Goal: Transaction & Acquisition: Purchase product/service

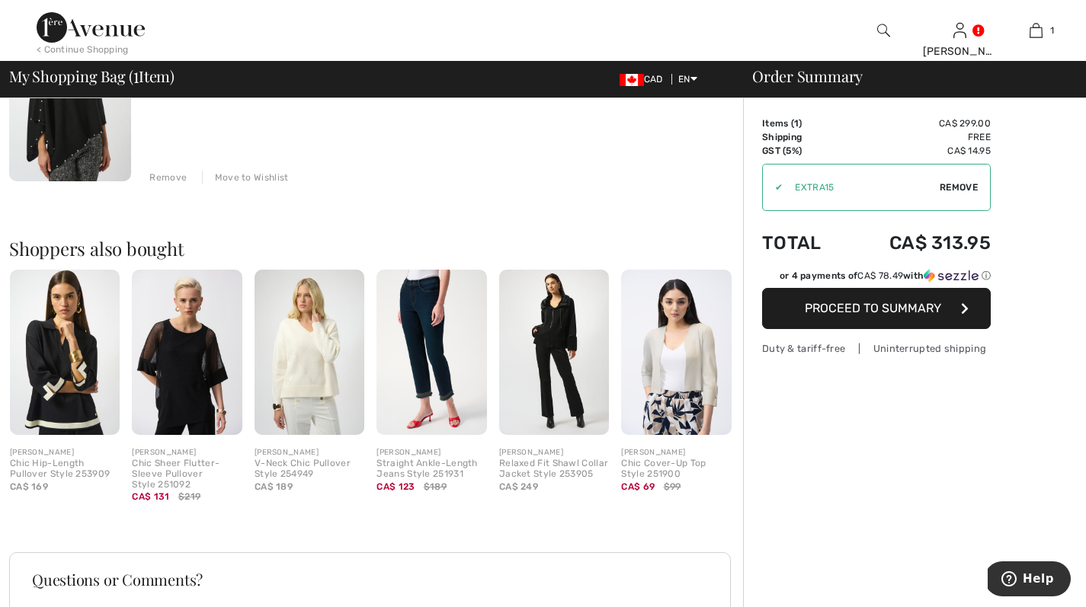
scroll to position [226, 0]
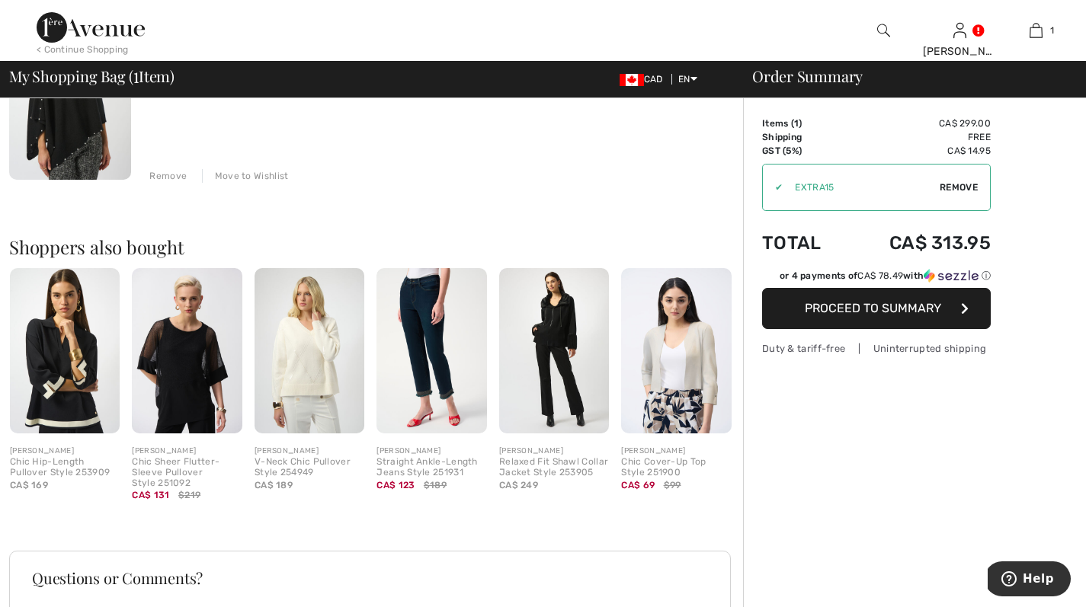
click at [566, 311] on img at bounding box center [554, 350] width 110 height 165
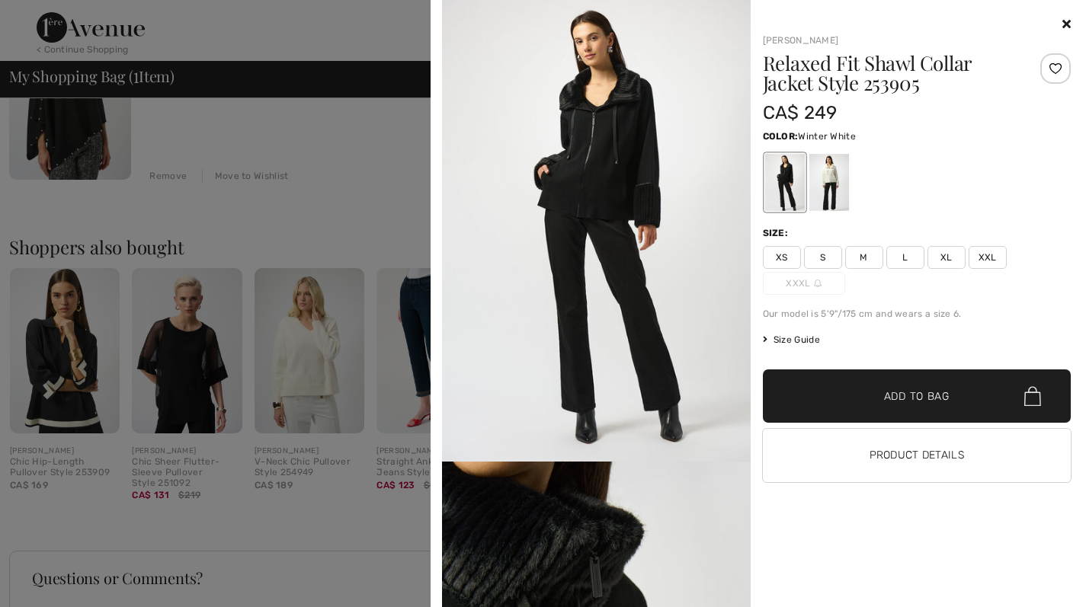
click at [835, 175] on div at bounding box center [829, 182] width 40 height 57
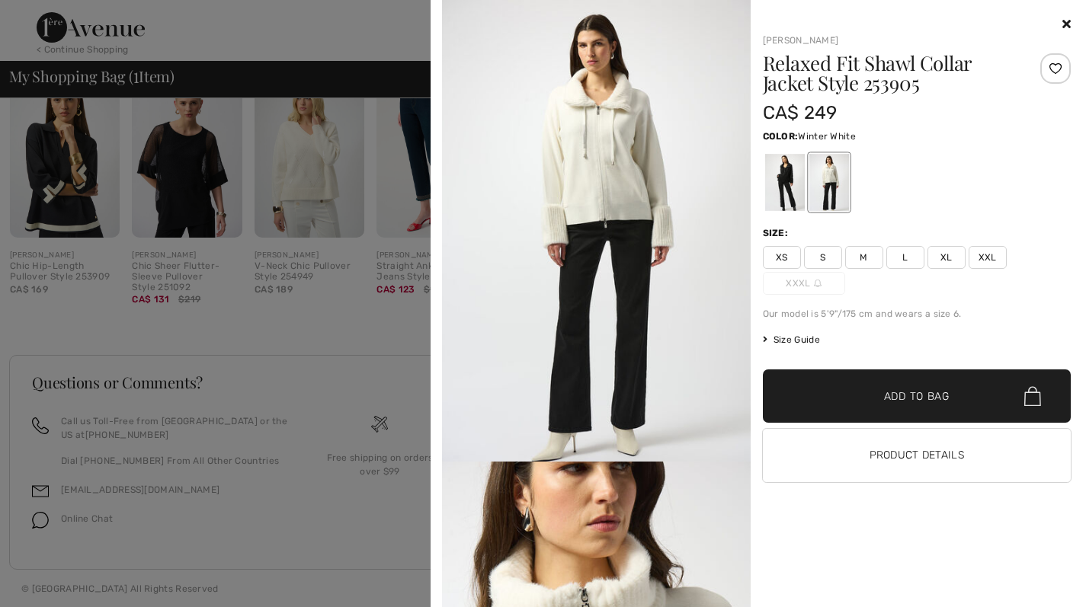
scroll to position [424, 0]
click at [666, 232] on img at bounding box center [596, 231] width 309 height 462
click at [770, 178] on div at bounding box center [784, 182] width 40 height 57
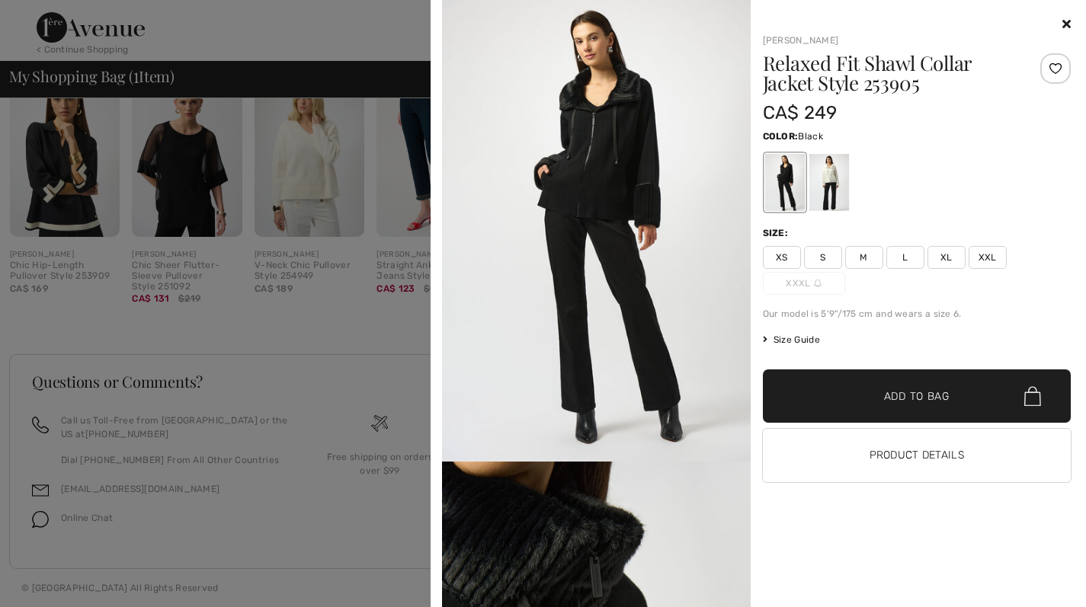
click at [1065, 21] on icon at bounding box center [1066, 24] width 8 height 12
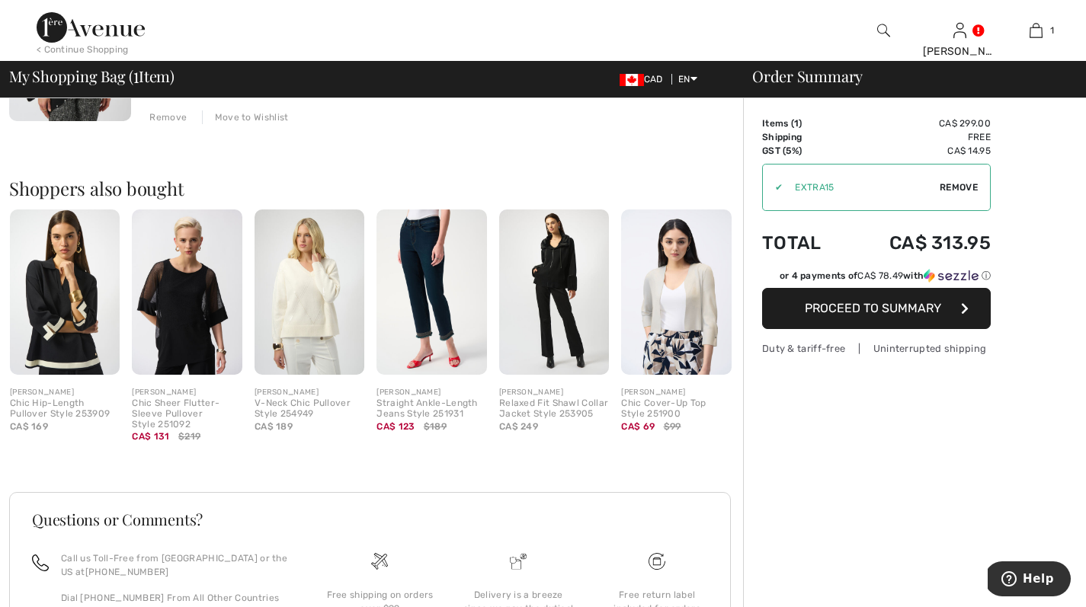
drag, startPoint x: 1075, startPoint y: 67, endPoint x: 1075, endPoint y: -24, distance: 90.7
click at [1075, 0] on html "We value your privacy We use cookies to enhance your browsing experience, serve…" at bounding box center [543, 18] width 1086 height 607
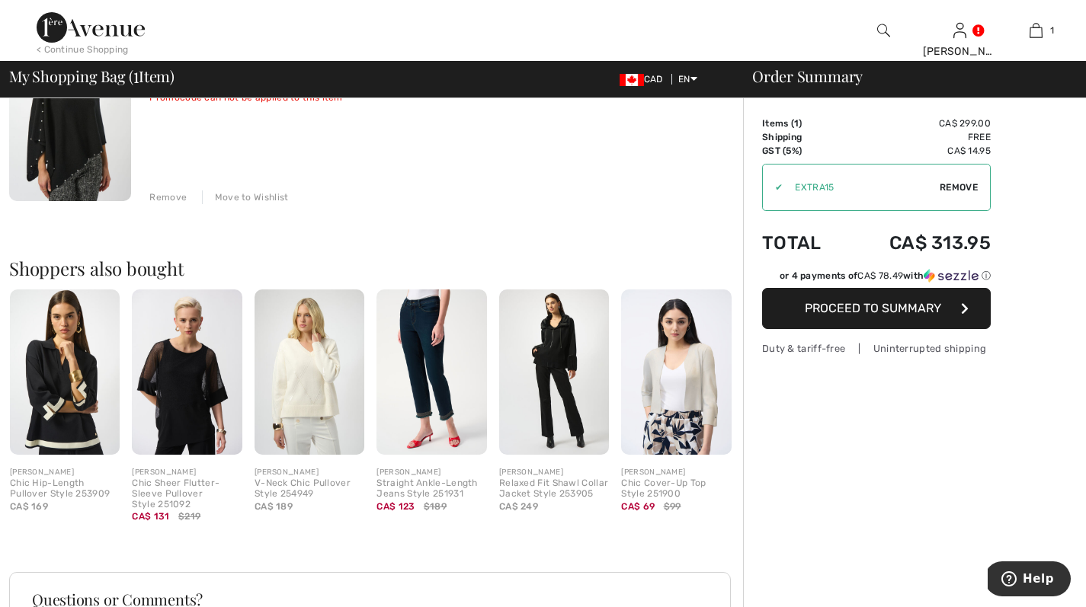
click at [467, 159] on div "JOSEPH RIBKOFF Cashmere Poncho with Pearl Detailing Style 253968 Color: Black S…" at bounding box center [446, 111] width 594 height 186
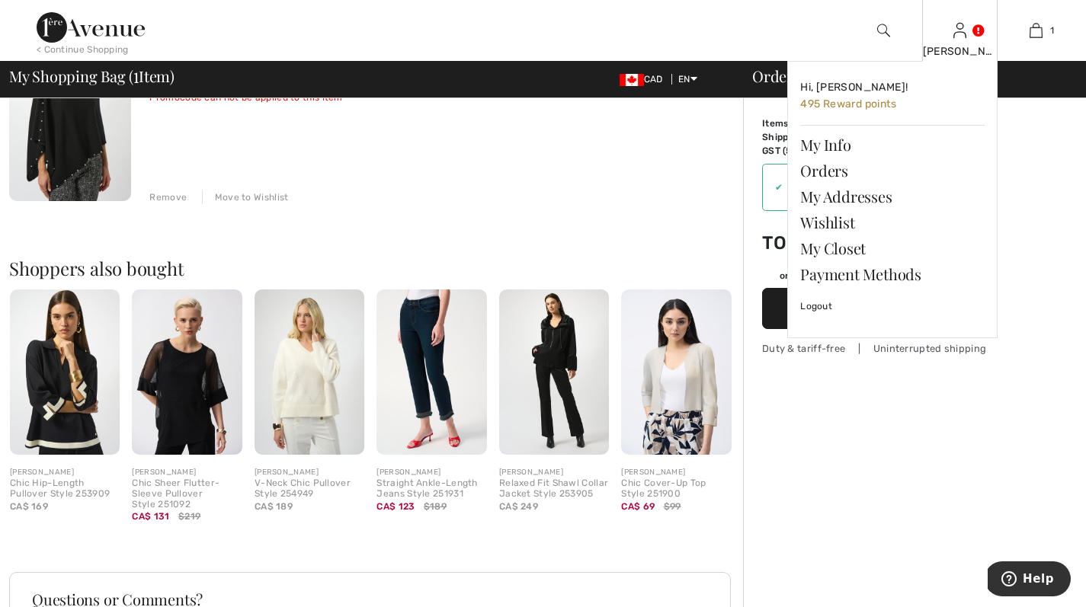
click at [966, 26] on link at bounding box center [959, 30] width 13 height 14
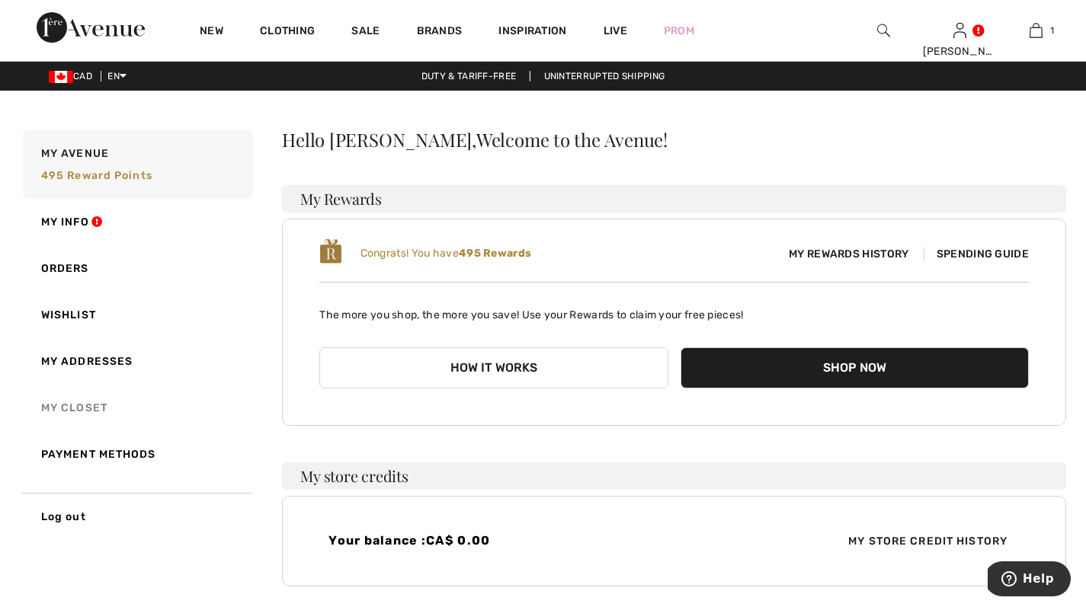
click at [77, 407] on link "My Closet" at bounding box center [136, 408] width 233 height 46
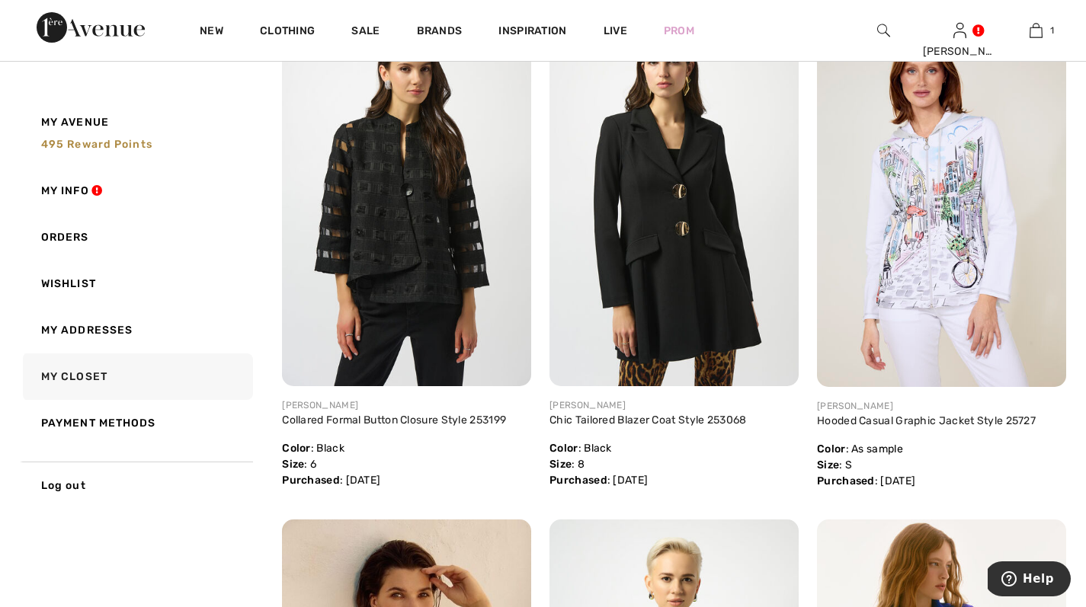
scroll to position [243, 0]
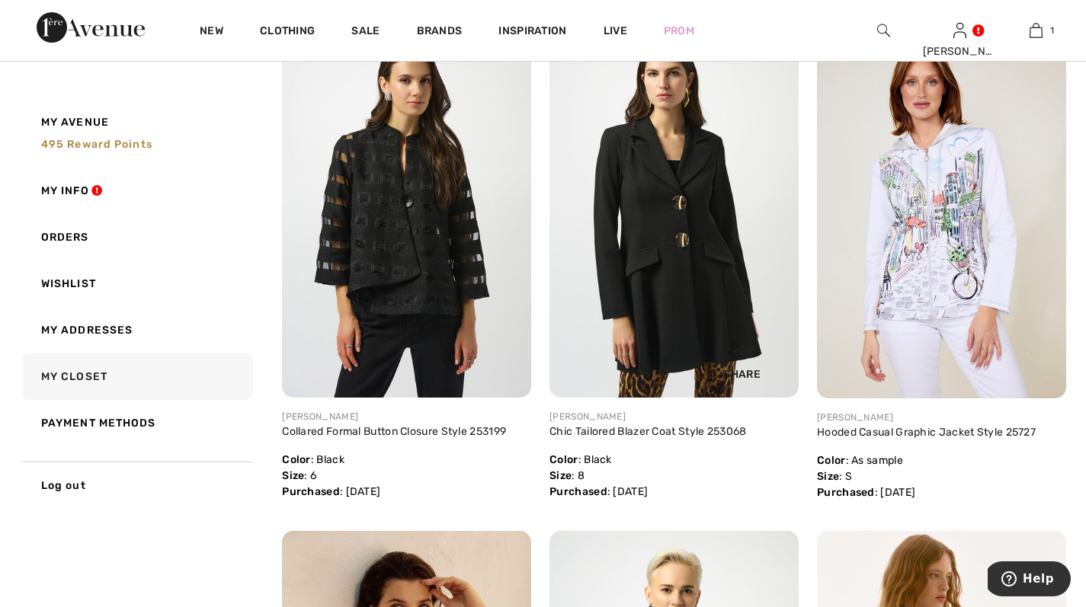
click at [704, 258] on img at bounding box center [673, 210] width 249 height 373
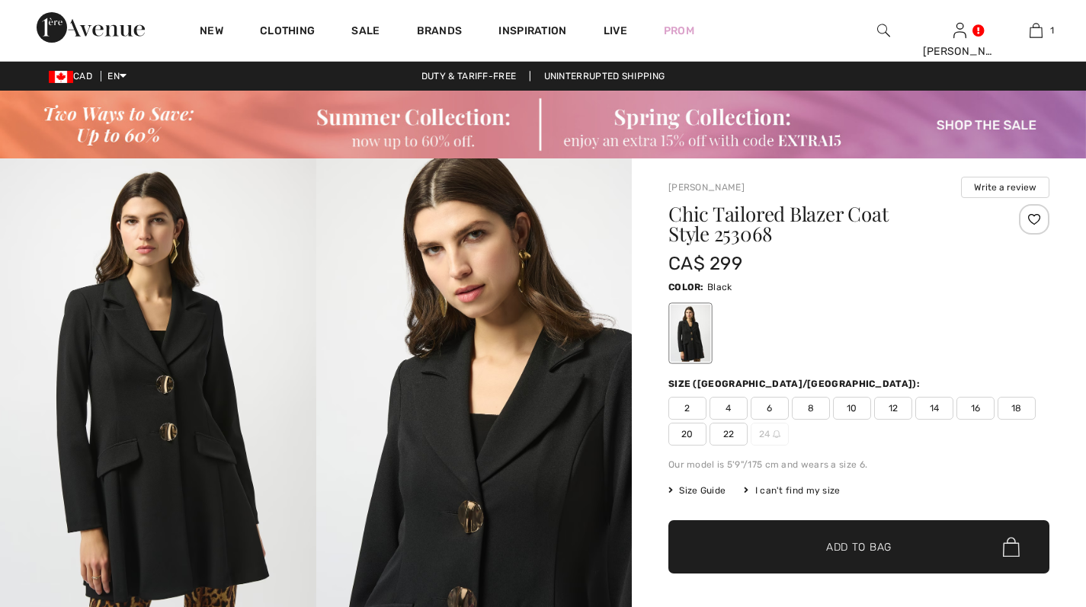
checkbox input "true"
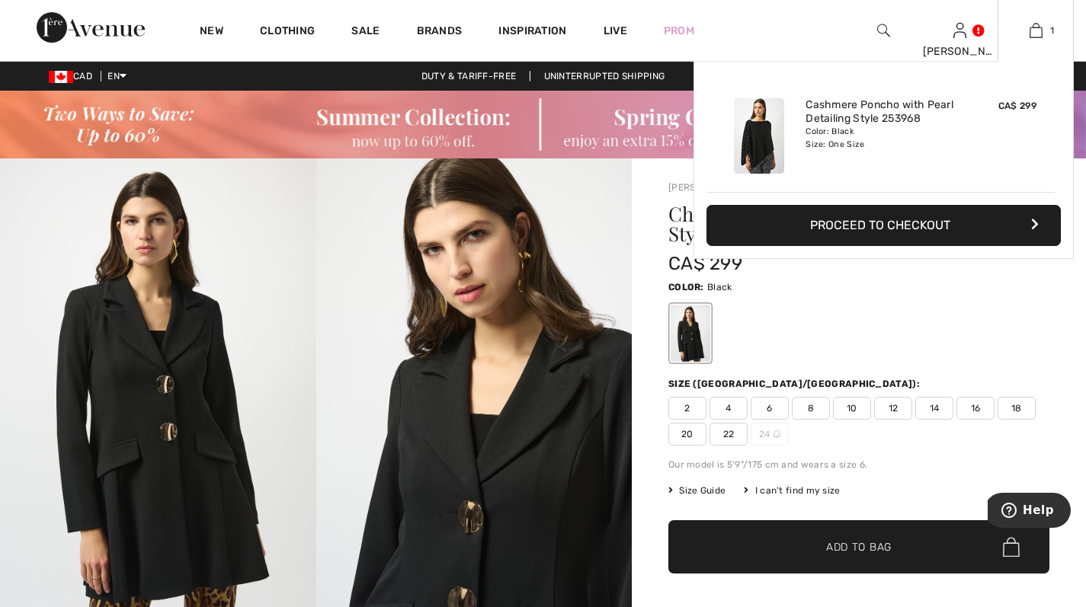
click at [938, 223] on button "Proceed to Checkout" at bounding box center [883, 225] width 354 height 41
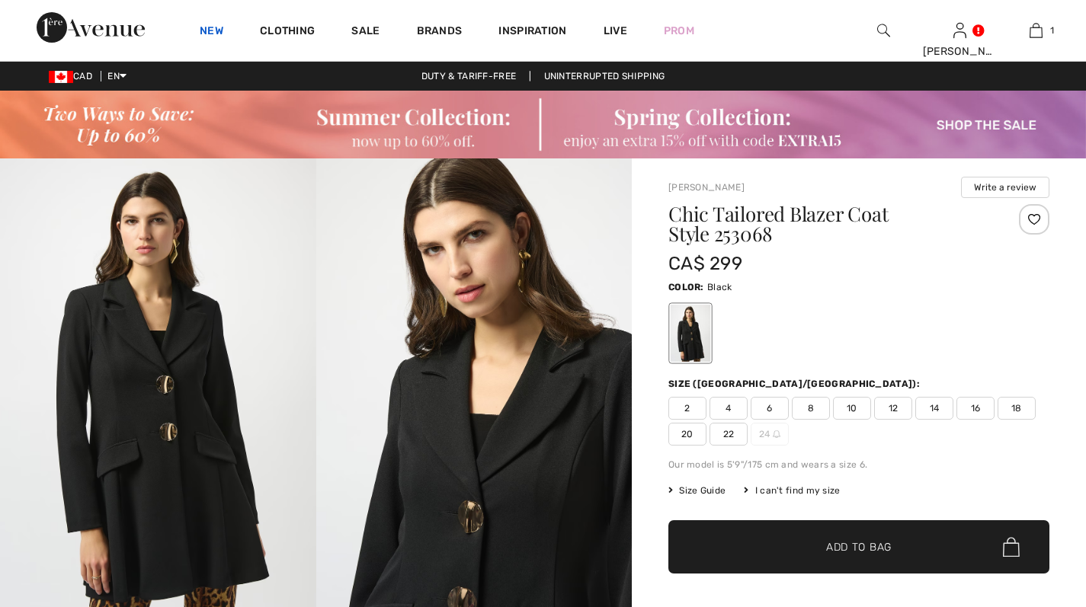
checkbox input "true"
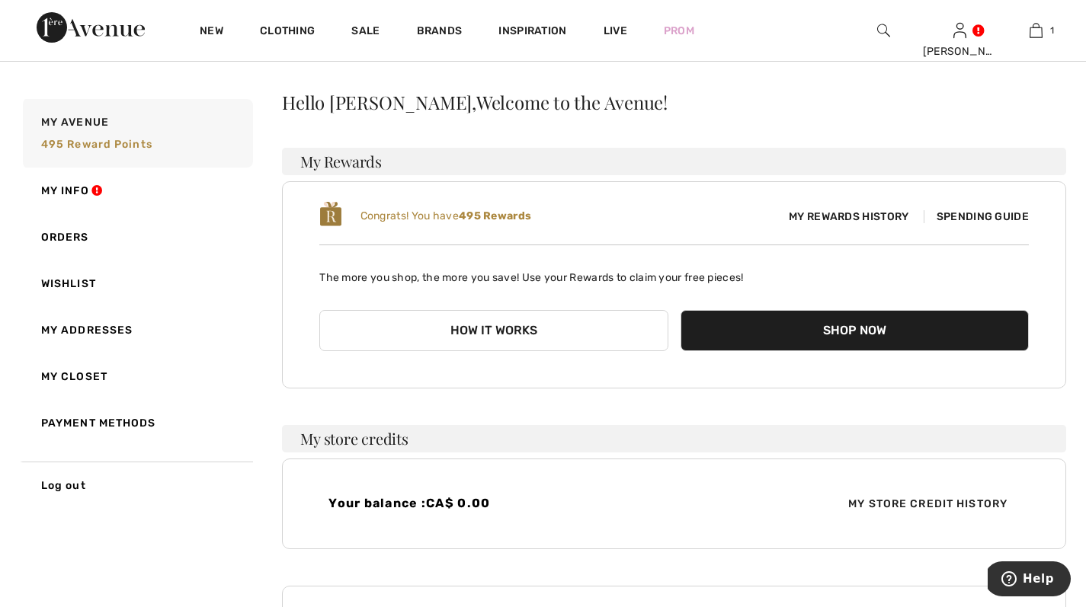
scroll to position [25, 0]
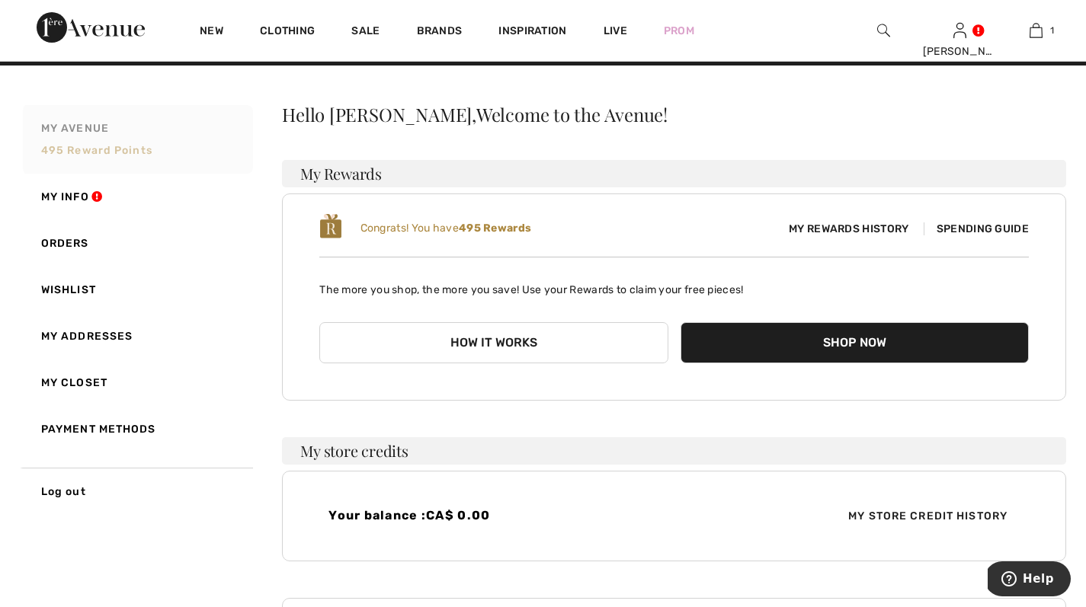
click at [122, 146] on span "495 Reward points" at bounding box center [96, 150] width 111 height 13
click at [507, 341] on button "How it works" at bounding box center [493, 342] width 348 height 41
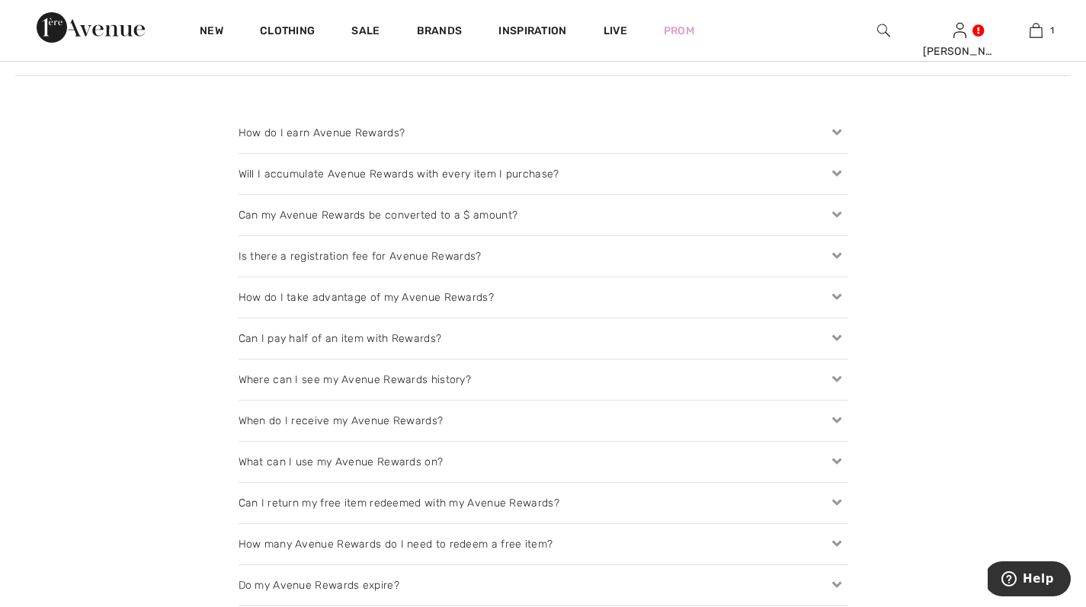
scroll to position [1616, 0]
click at [834, 334] on icon at bounding box center [836, 336] width 21 height 16
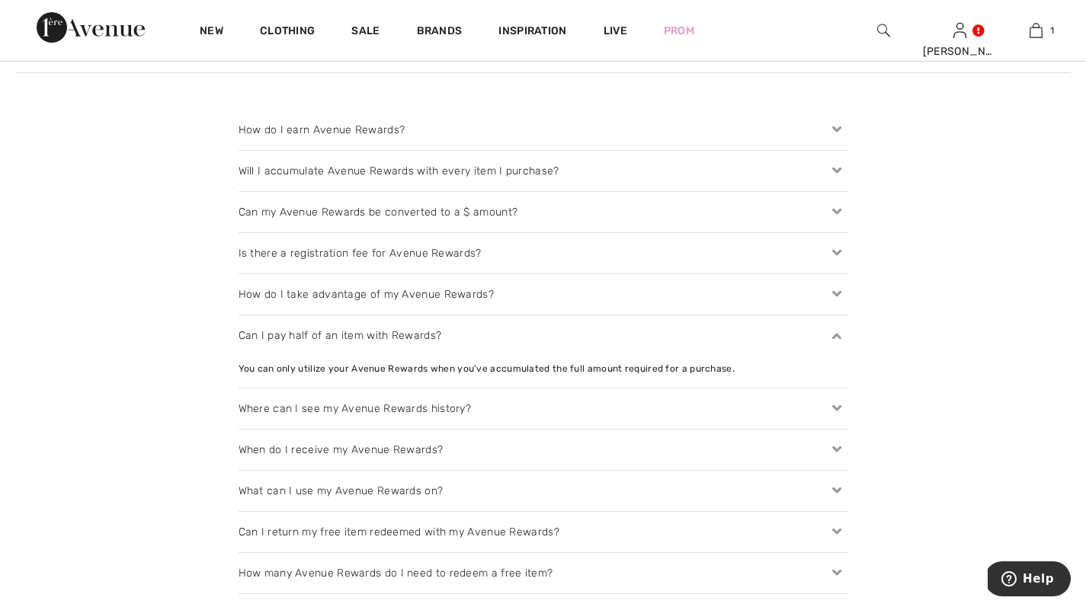
click at [834, 495] on icon at bounding box center [836, 491] width 21 height 16
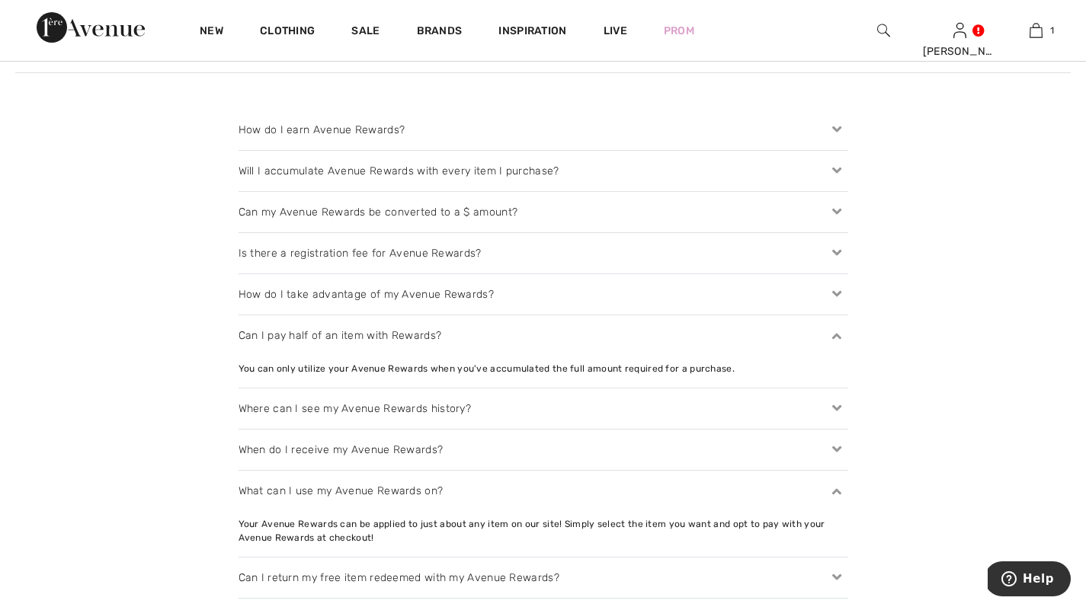
click at [840, 575] on icon at bounding box center [836, 578] width 21 height 16
click at [837, 572] on icon at bounding box center [836, 578] width 21 height 16
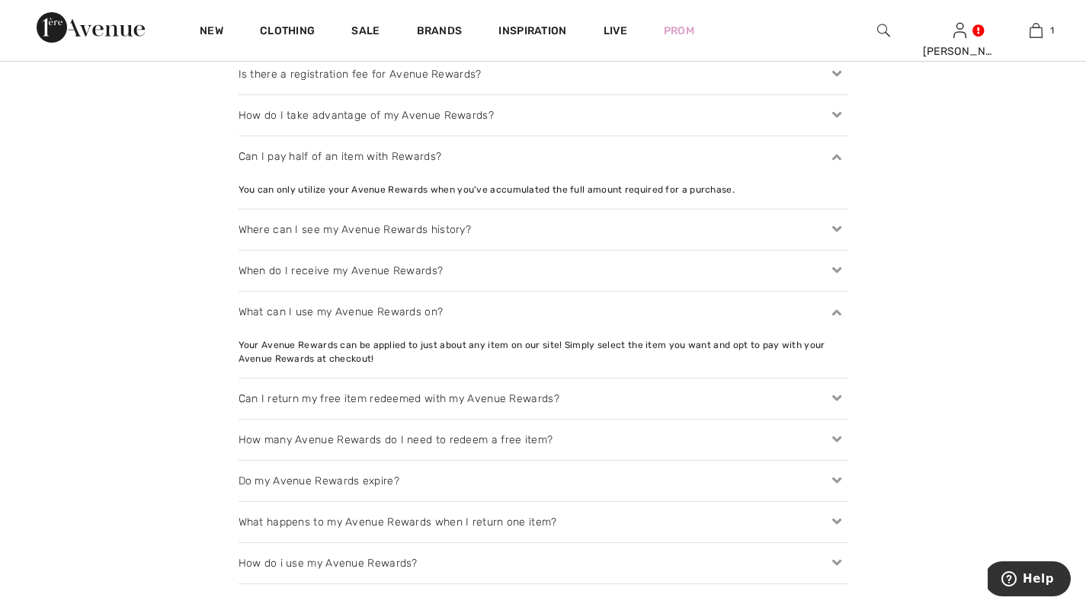
scroll to position [1821, 0]
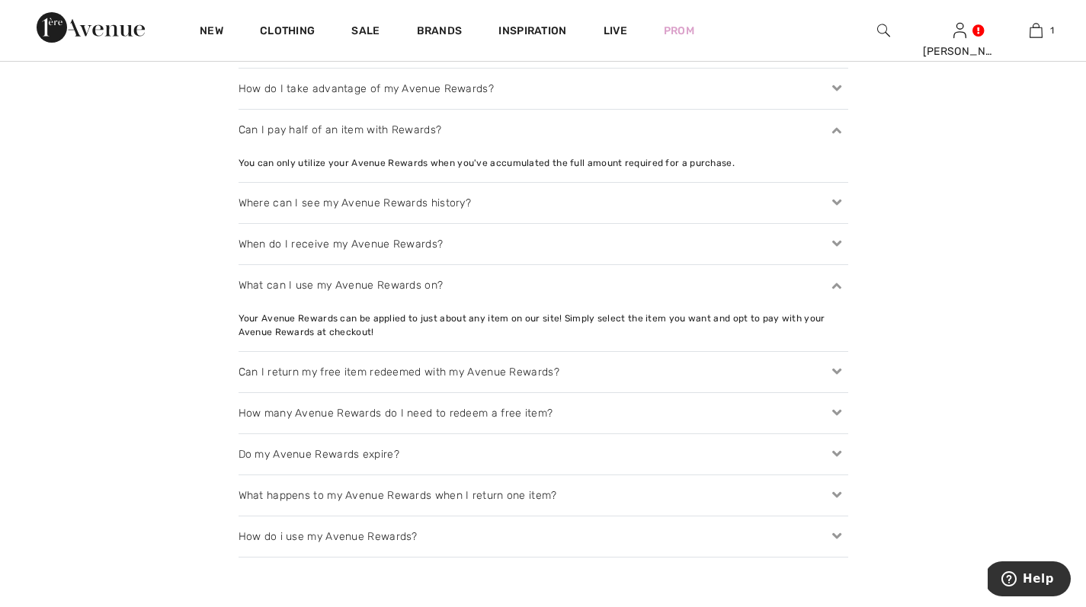
click at [834, 370] on icon at bounding box center [836, 372] width 21 height 16
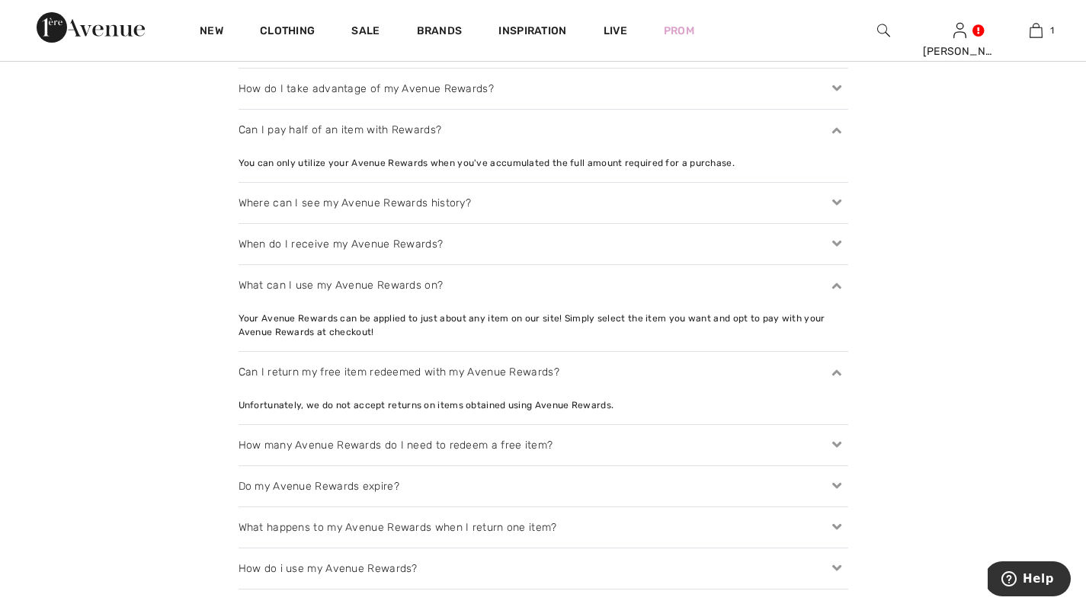
click at [830, 443] on icon at bounding box center [836, 445] width 21 height 16
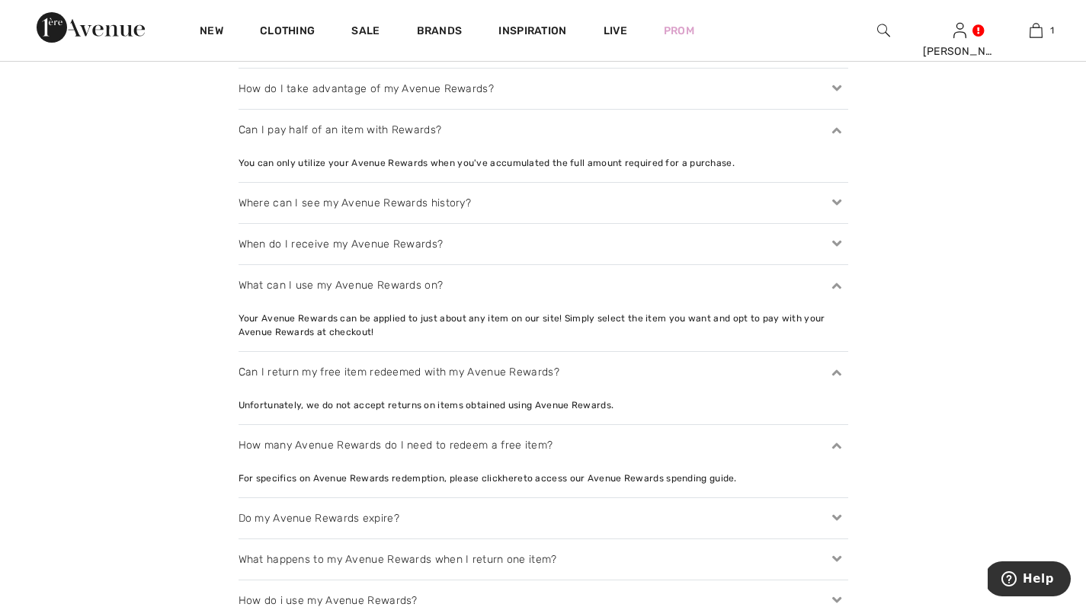
click at [834, 514] on icon at bounding box center [836, 519] width 21 height 16
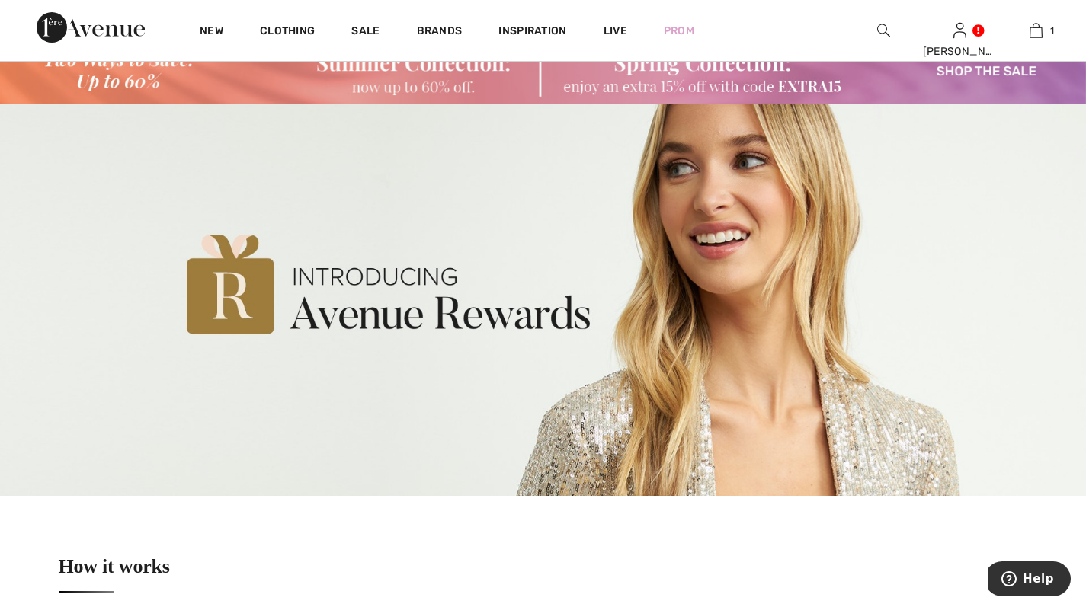
scroll to position [0, 0]
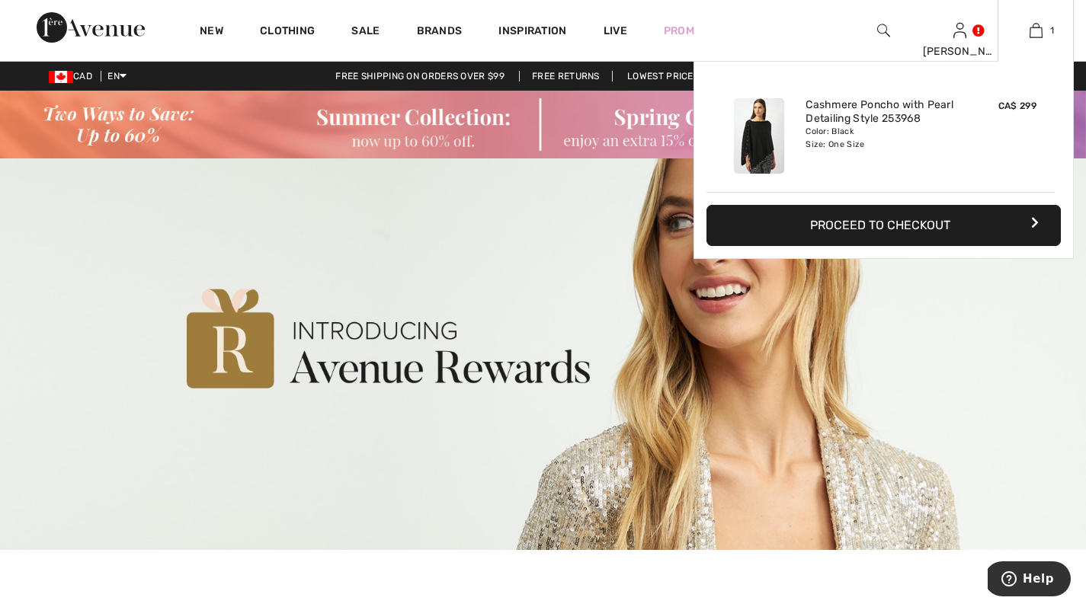
click at [1001, 331] on div "Added to Bag [PERSON_NAME] Cashmere Poncho With Pearl Detailing Style 253968 CA…" at bounding box center [883, 196] width 380 height 271
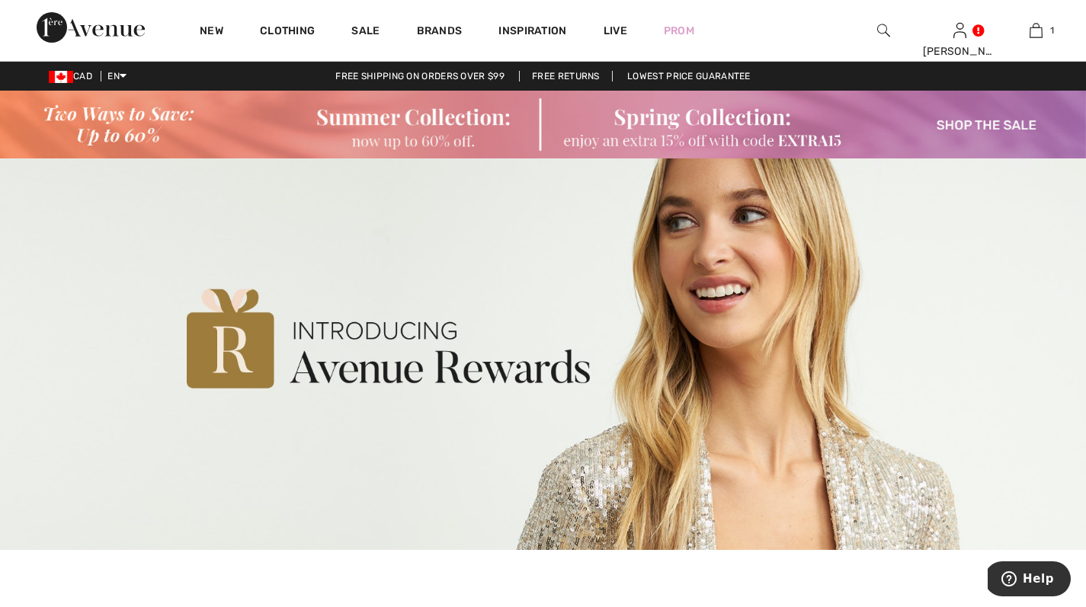
click at [1017, 120] on img at bounding box center [543, 125] width 1086 height 68
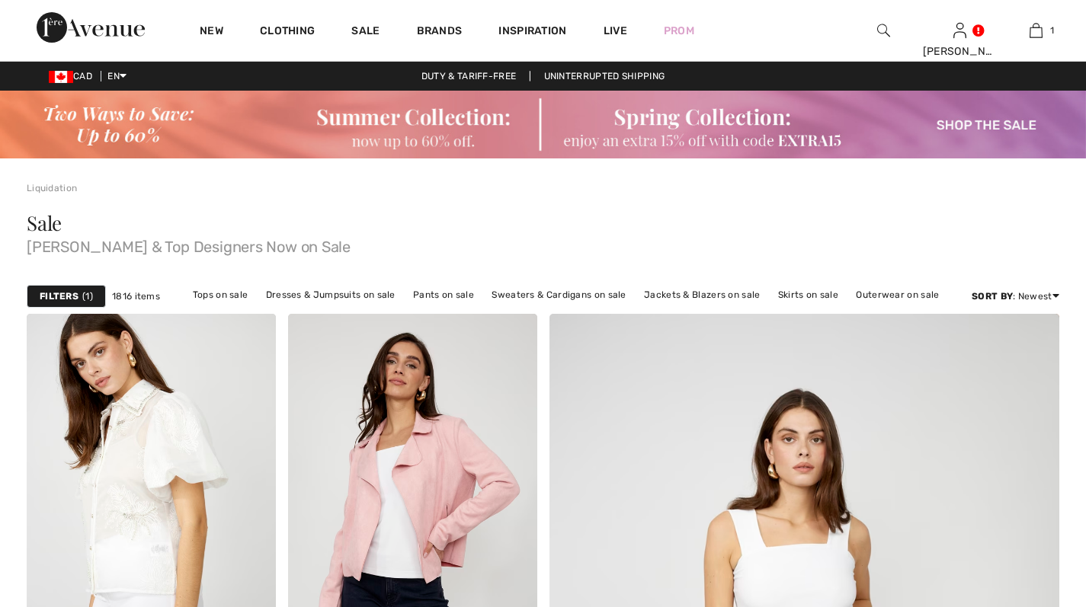
checkbox input "true"
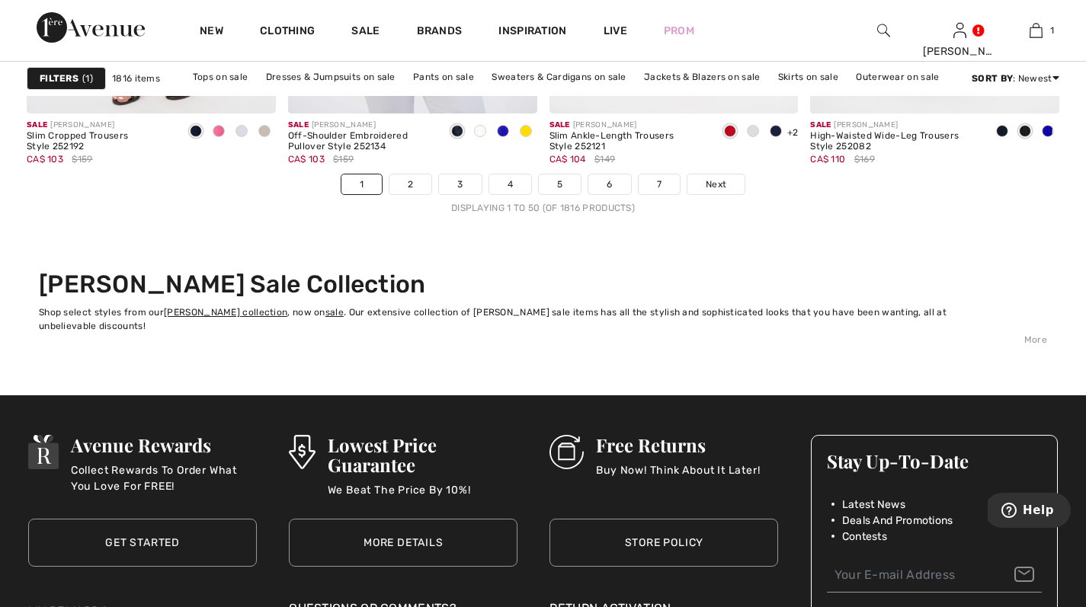
scroll to position [6897, 0]
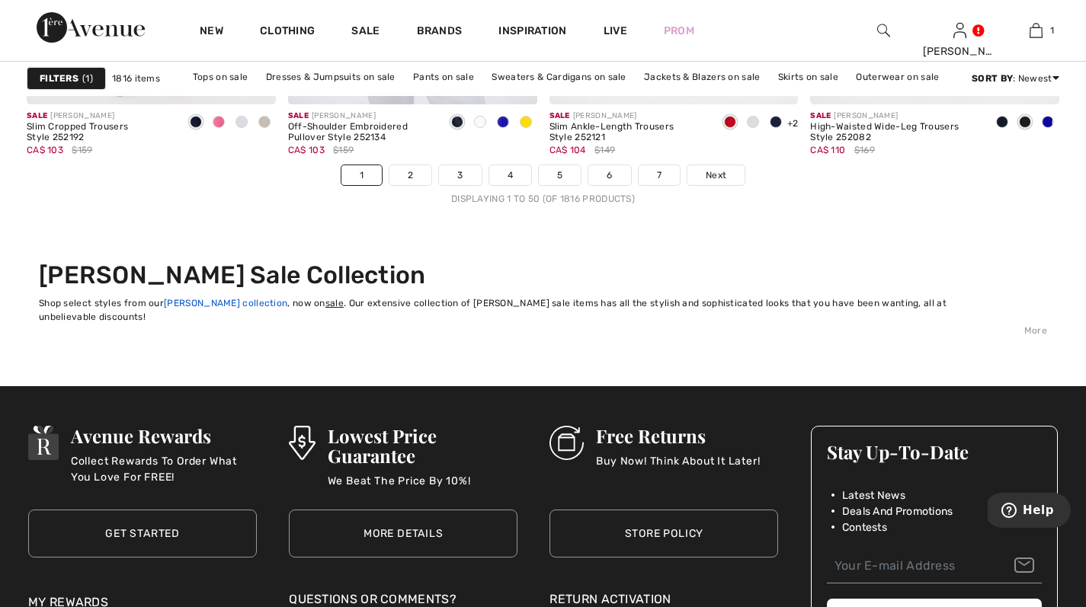
click at [244, 300] on link "[PERSON_NAME] collection" at bounding box center [225, 303] width 123 height 11
click at [325, 299] on link "sale" at bounding box center [334, 303] width 18 height 11
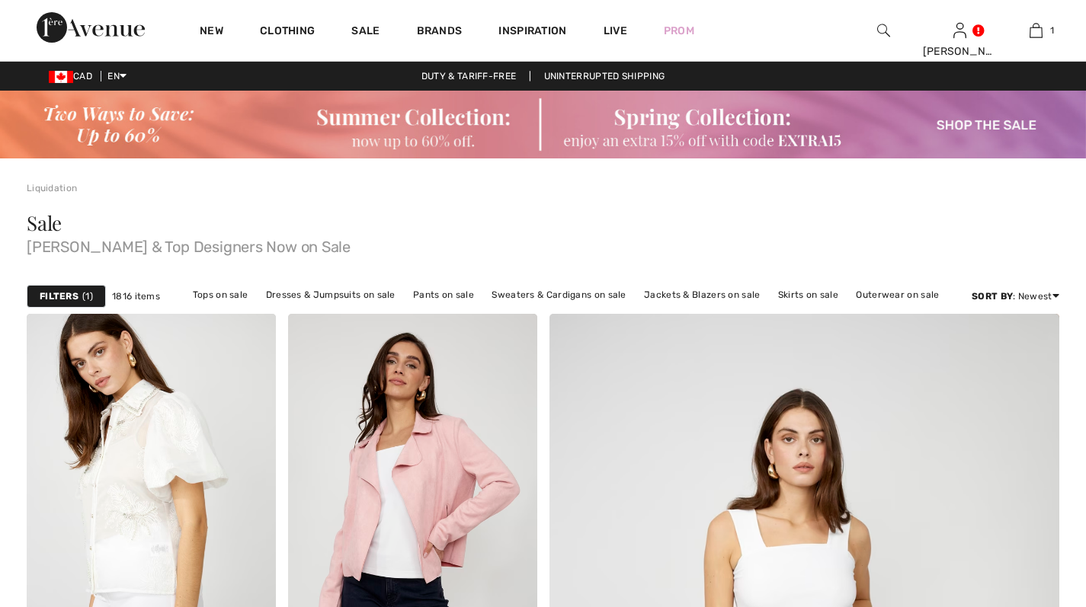
checkbox input "true"
